Goal: Book appointment/travel/reservation

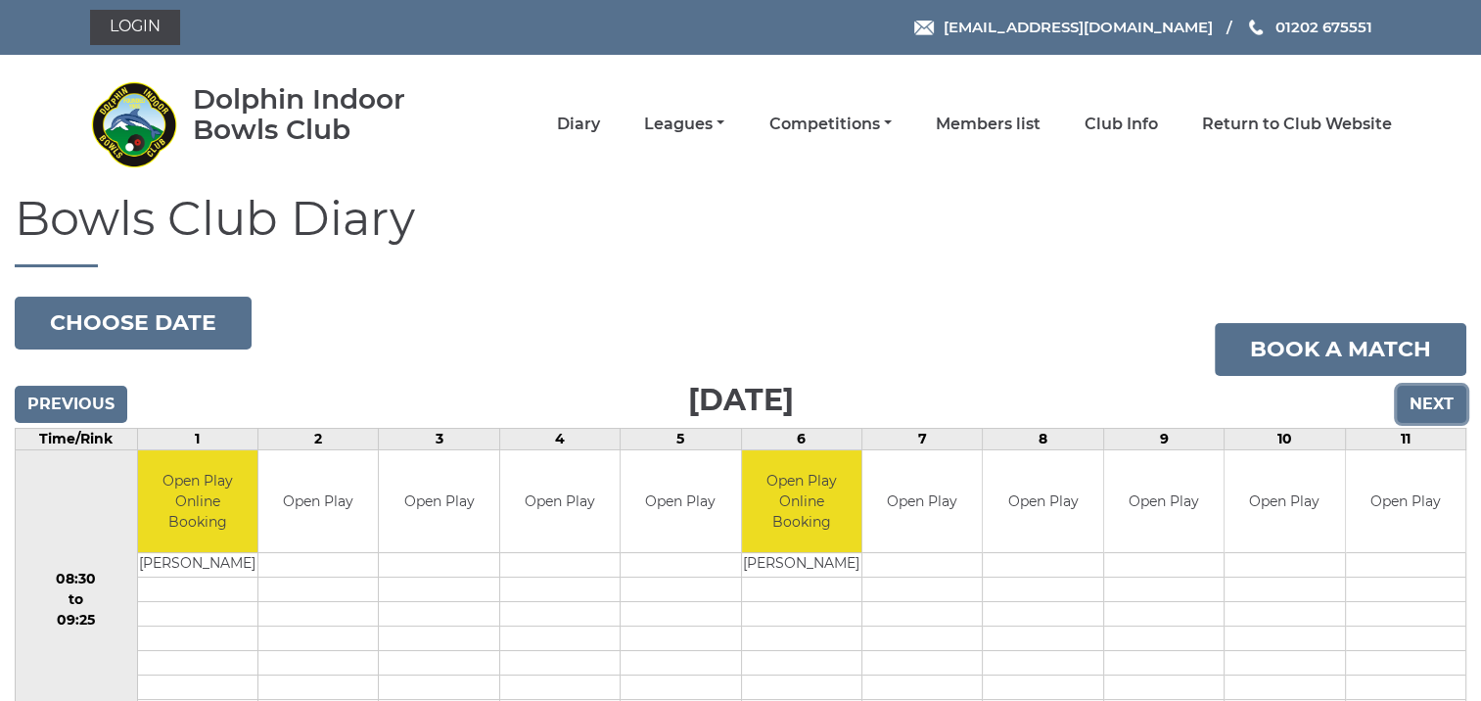
click at [1437, 399] on input "Next" at bounding box center [1431, 404] width 69 height 37
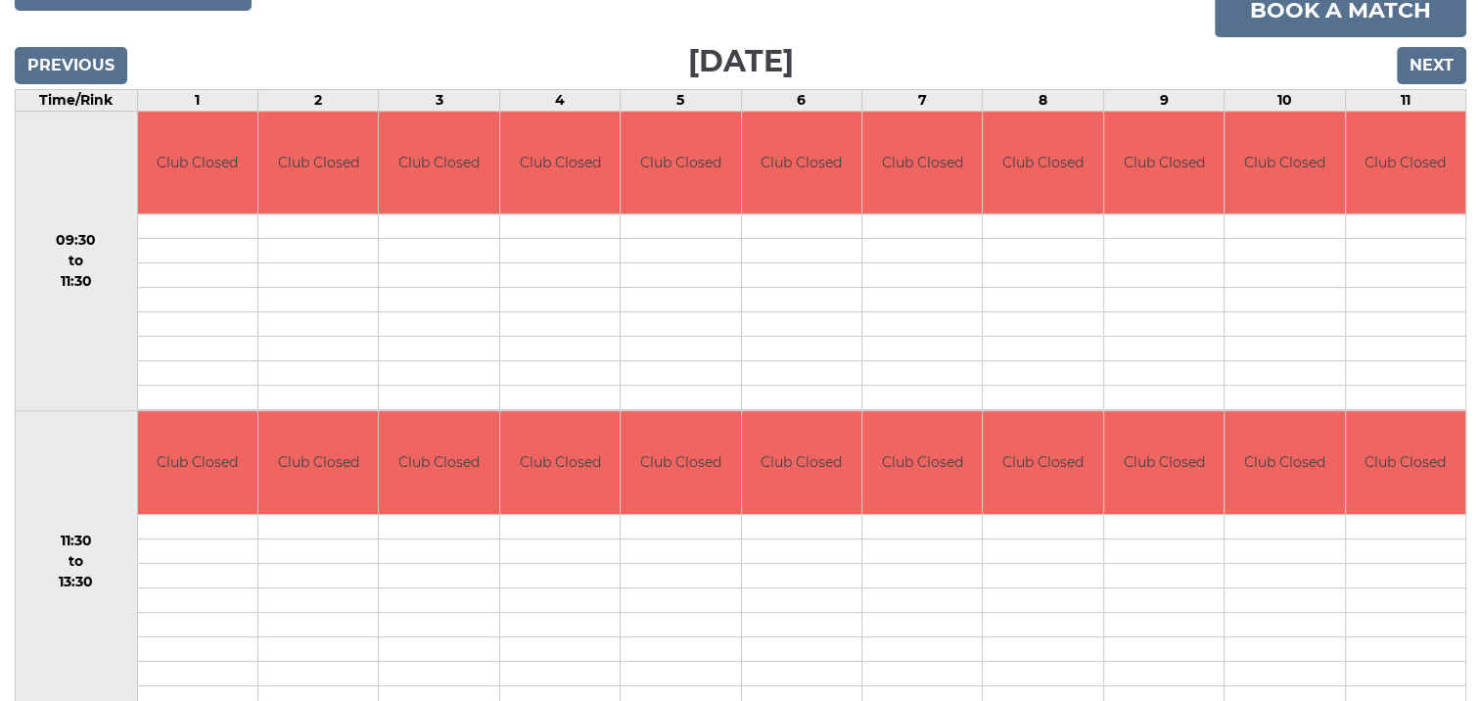
scroll to position [399, 0]
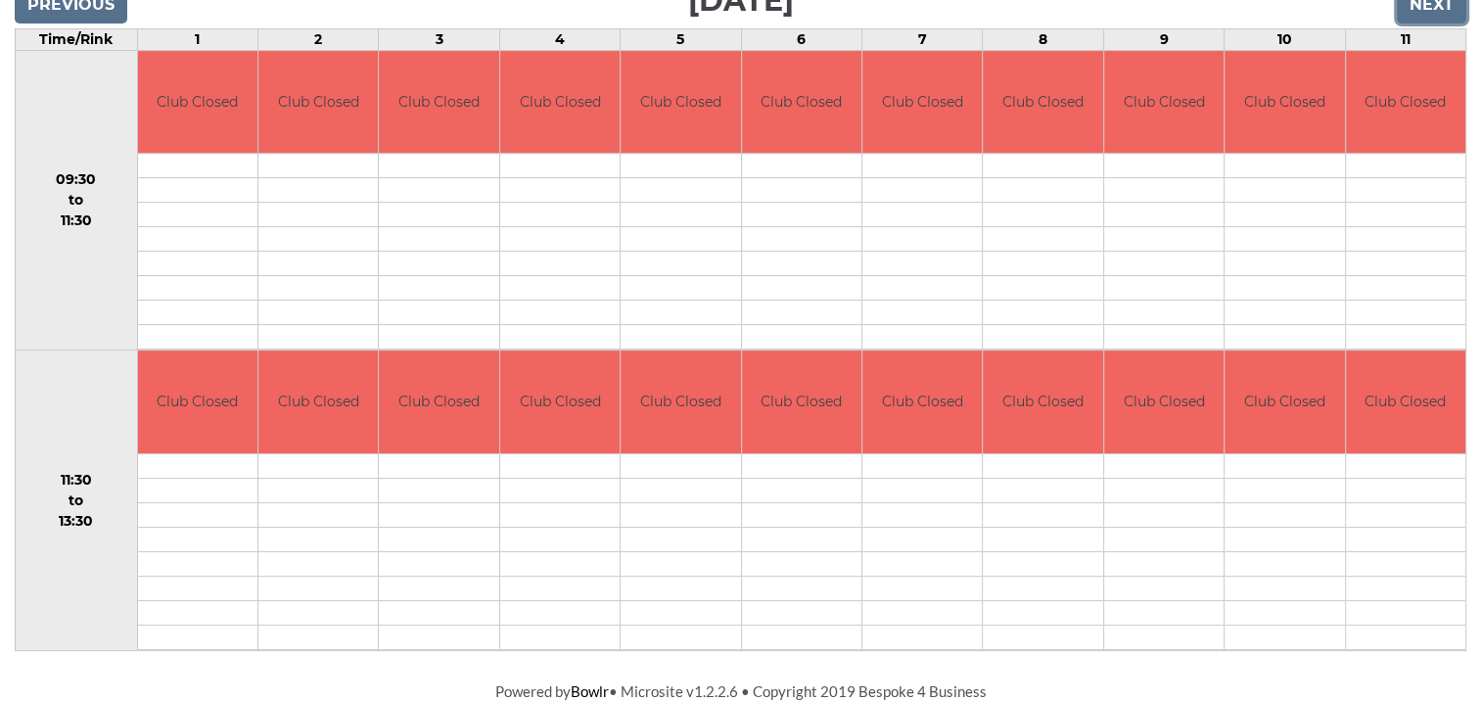
click at [1417, 8] on input "Next" at bounding box center [1431, 4] width 69 height 37
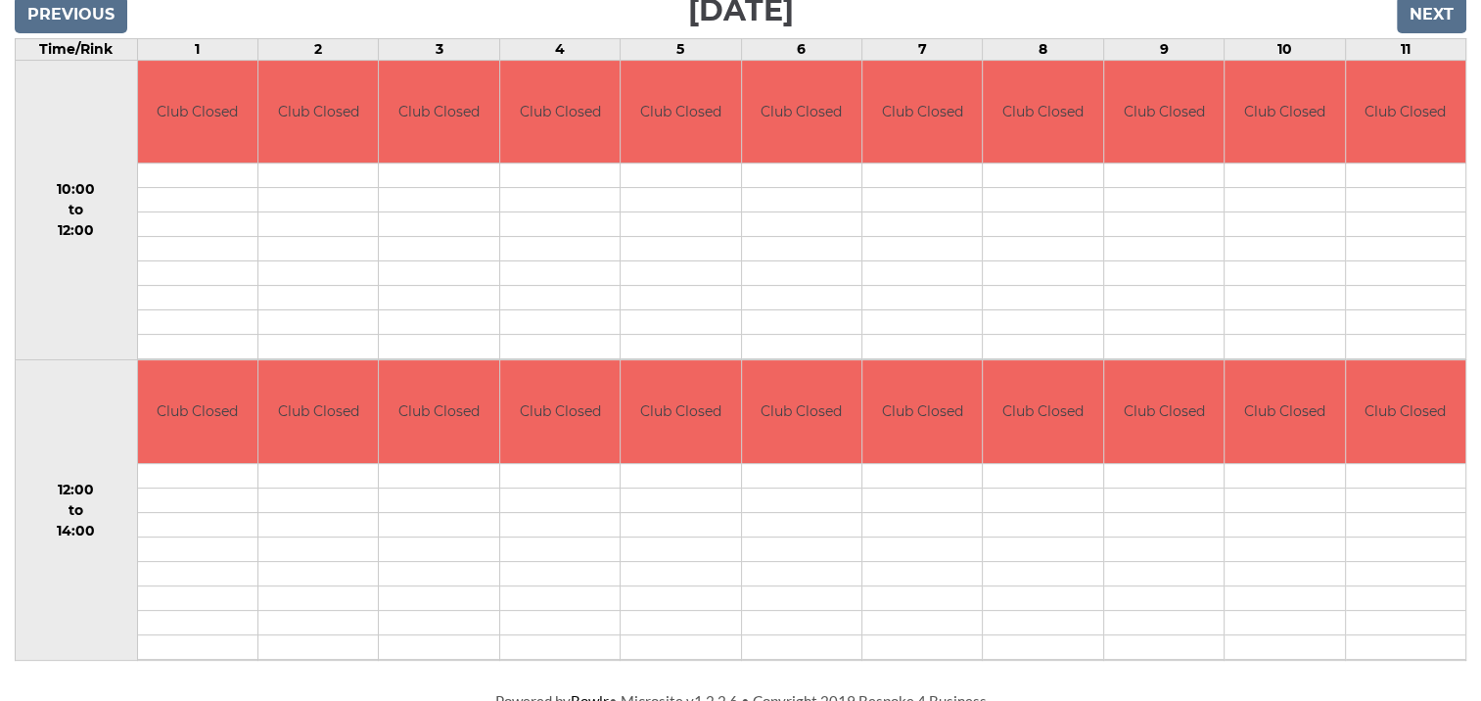
scroll to position [399, 0]
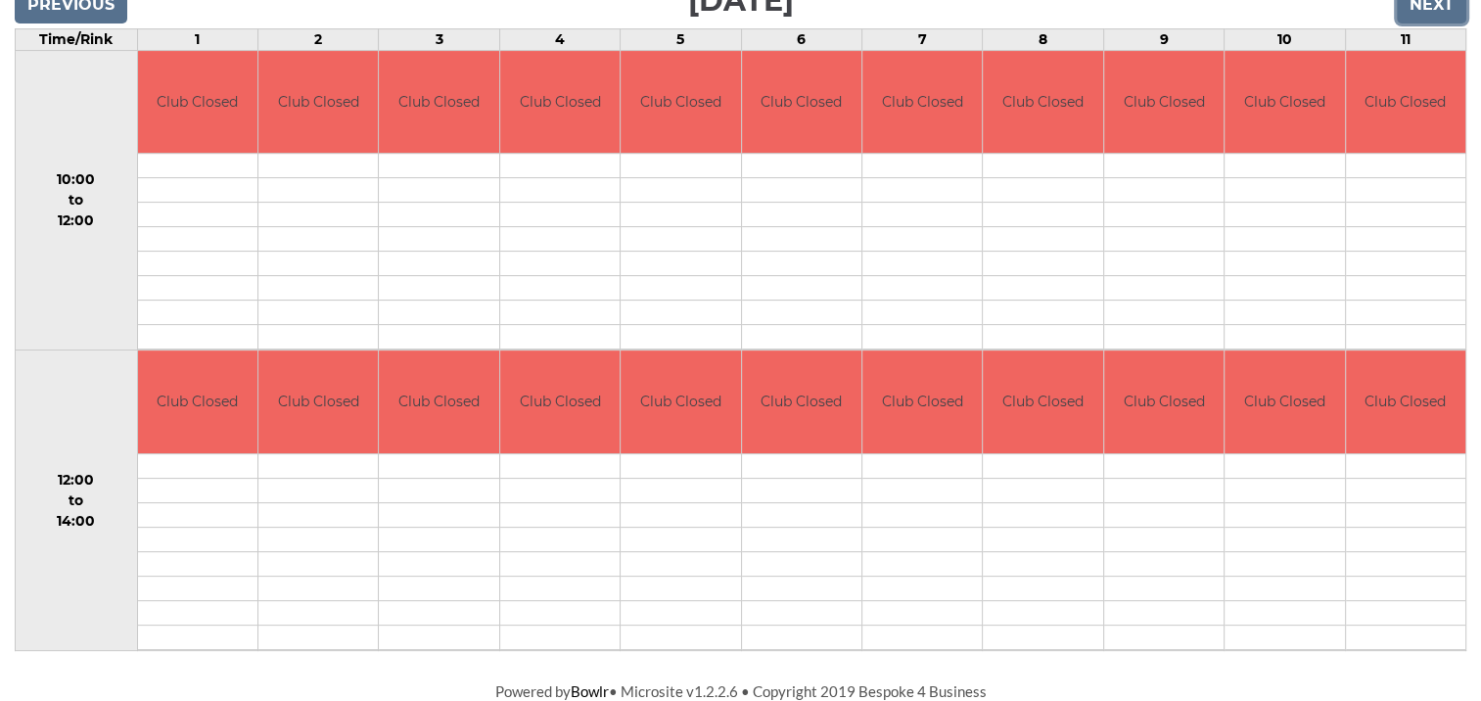
click at [1416, 8] on input "Next" at bounding box center [1431, 4] width 69 height 37
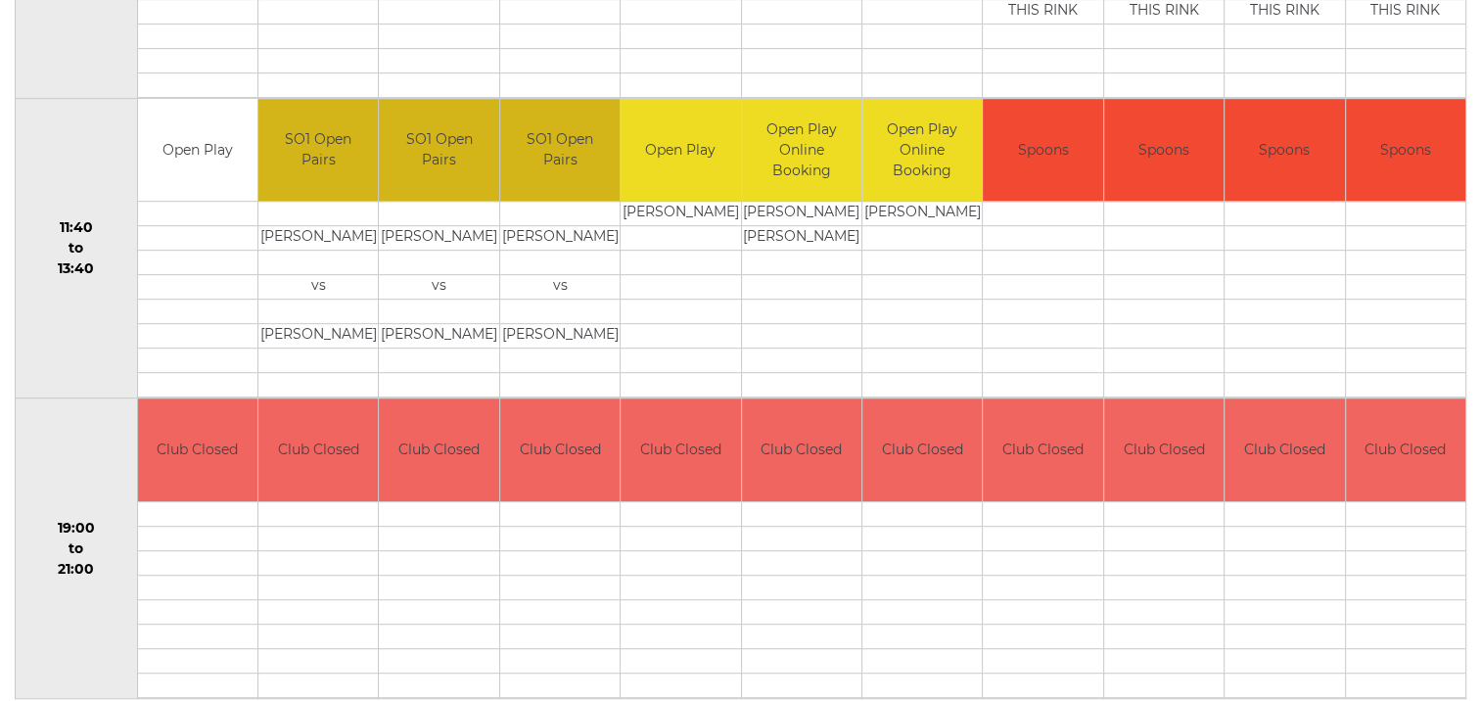
scroll to position [998, 0]
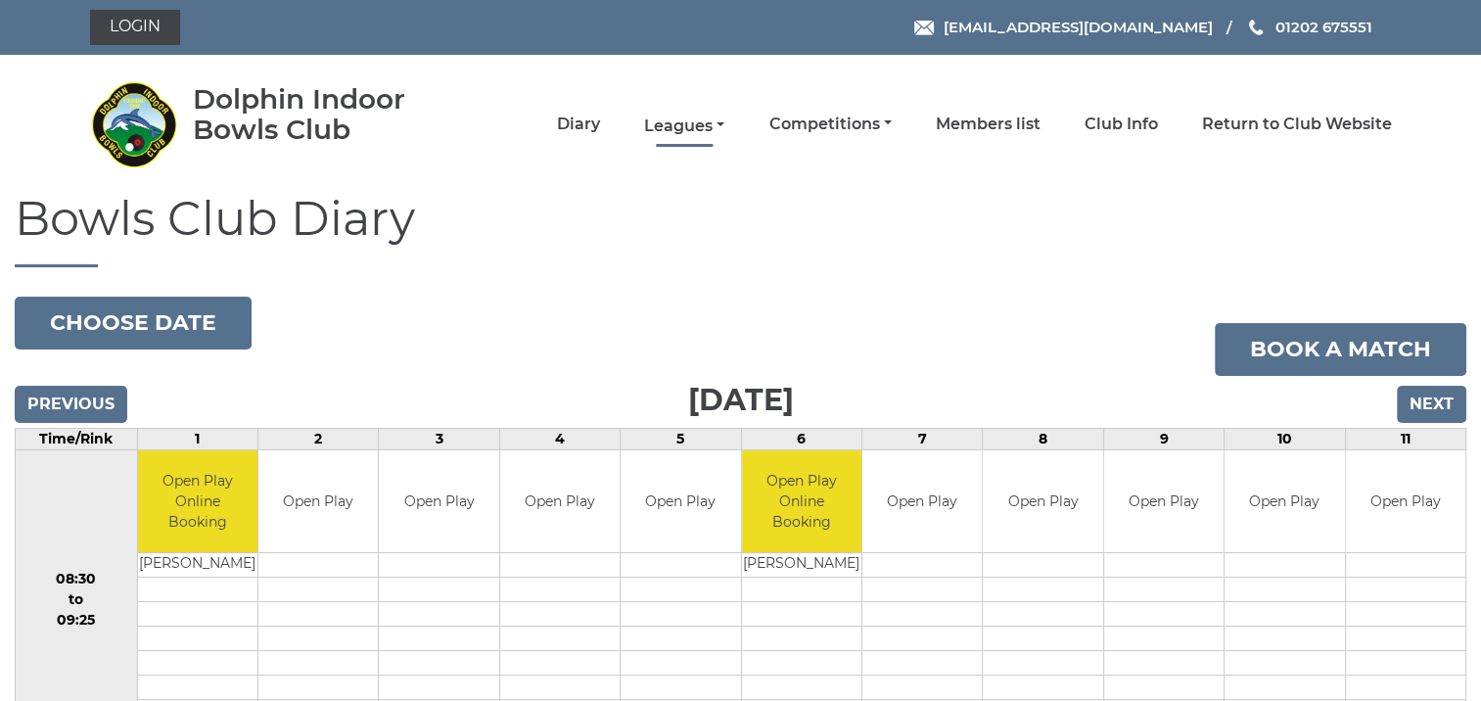
click at [674, 123] on link "Leagues" at bounding box center [684, 127] width 80 height 22
